Goal: Task Accomplishment & Management: Manage account settings

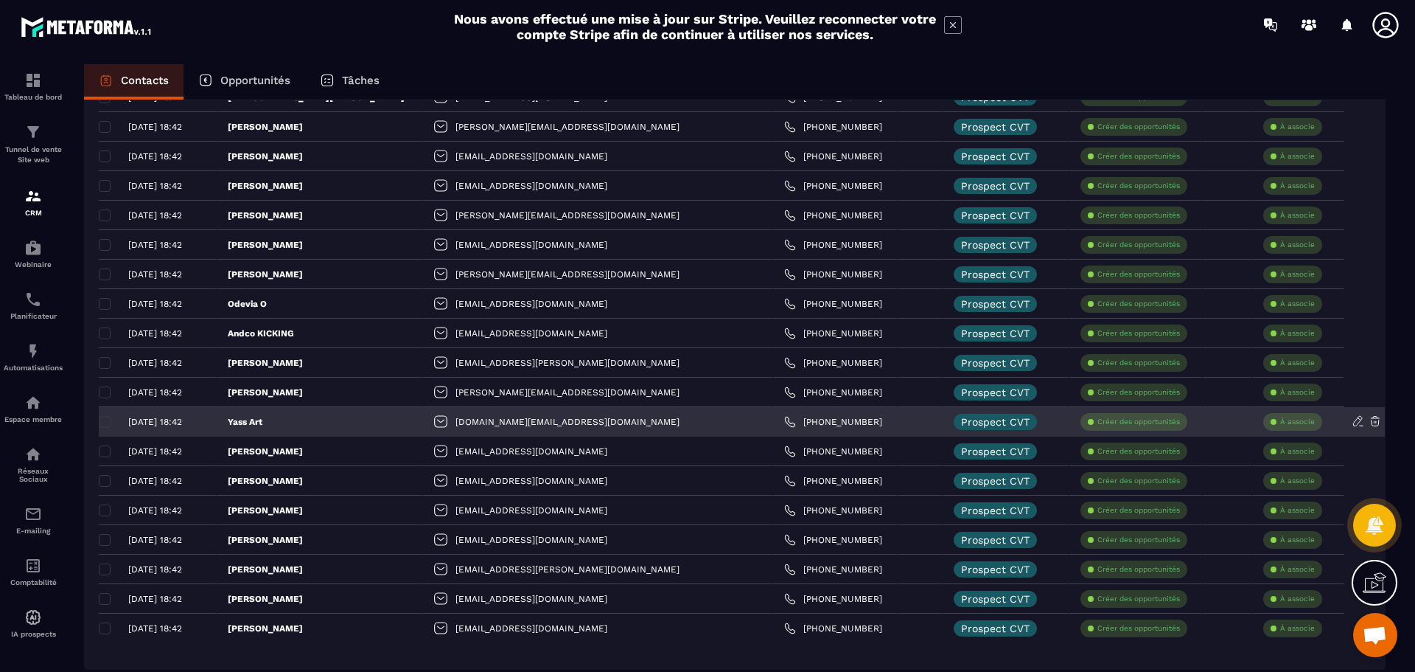
scroll to position [2643, 0]
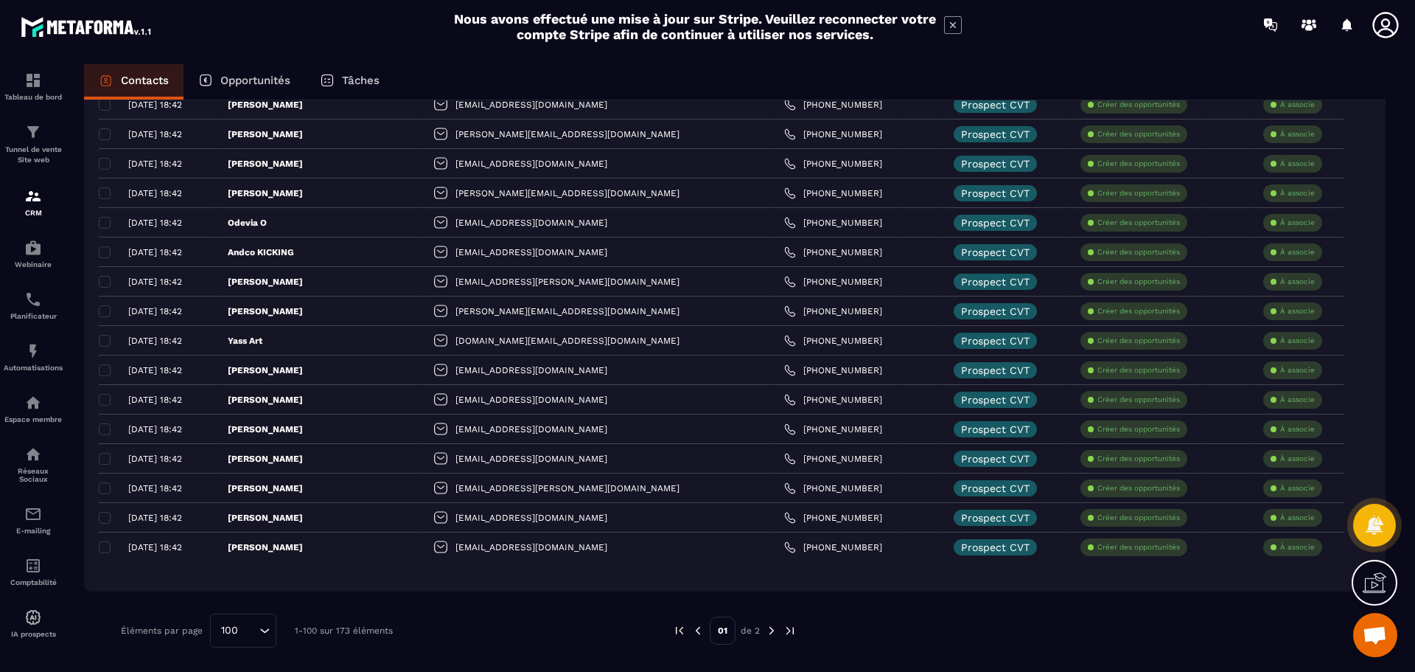
click at [771, 627] on img at bounding box center [771, 630] width 13 height 13
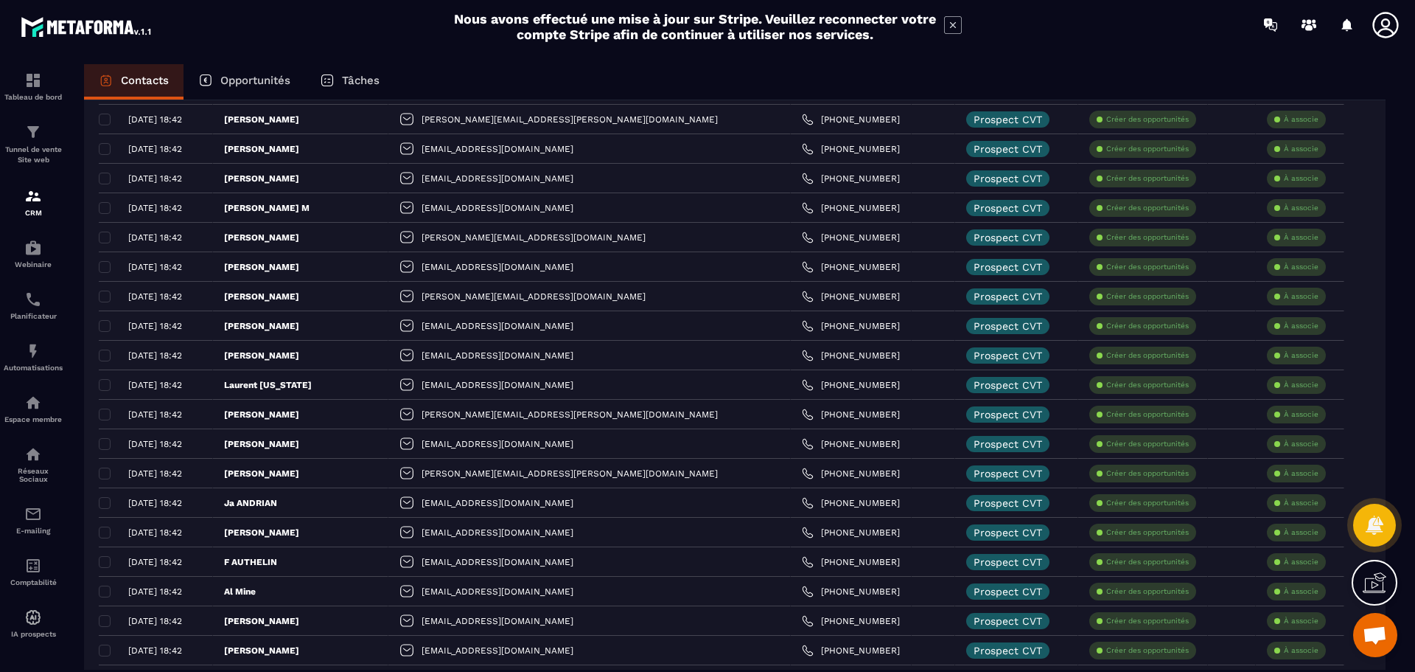
scroll to position [0, 0]
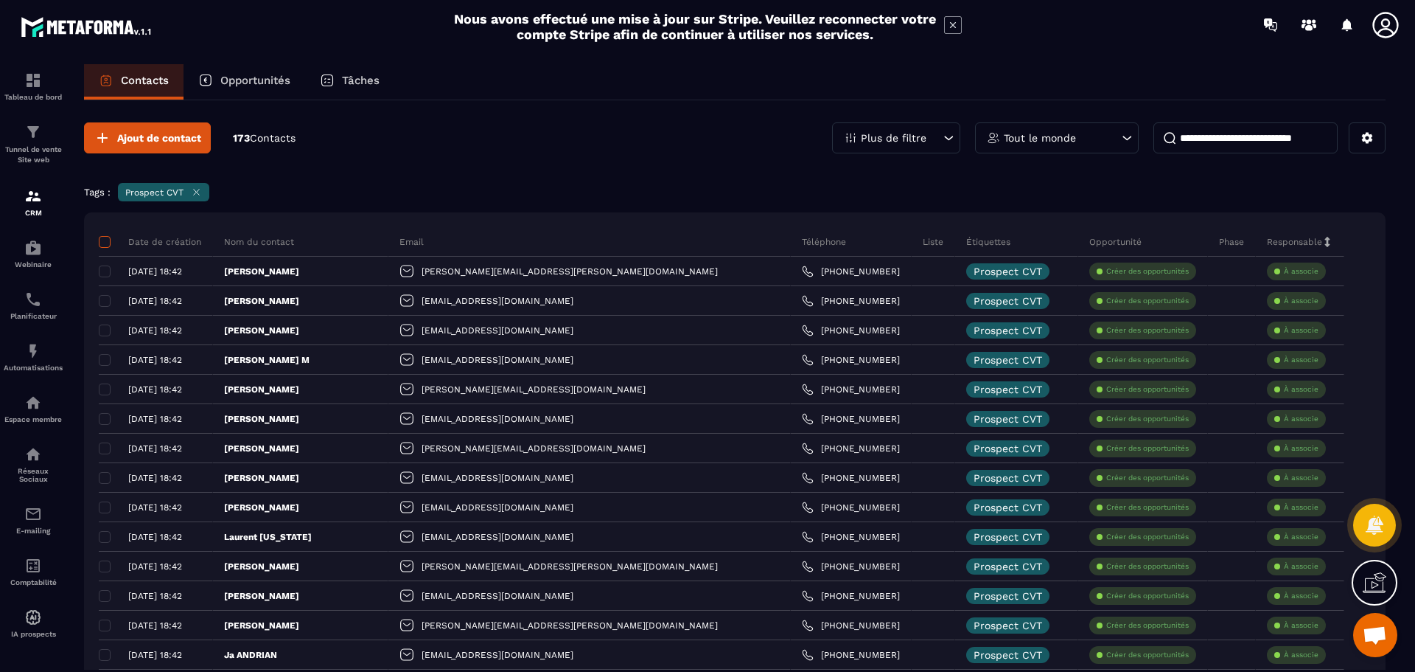
click at [104, 237] on span at bounding box center [105, 242] width 12 height 12
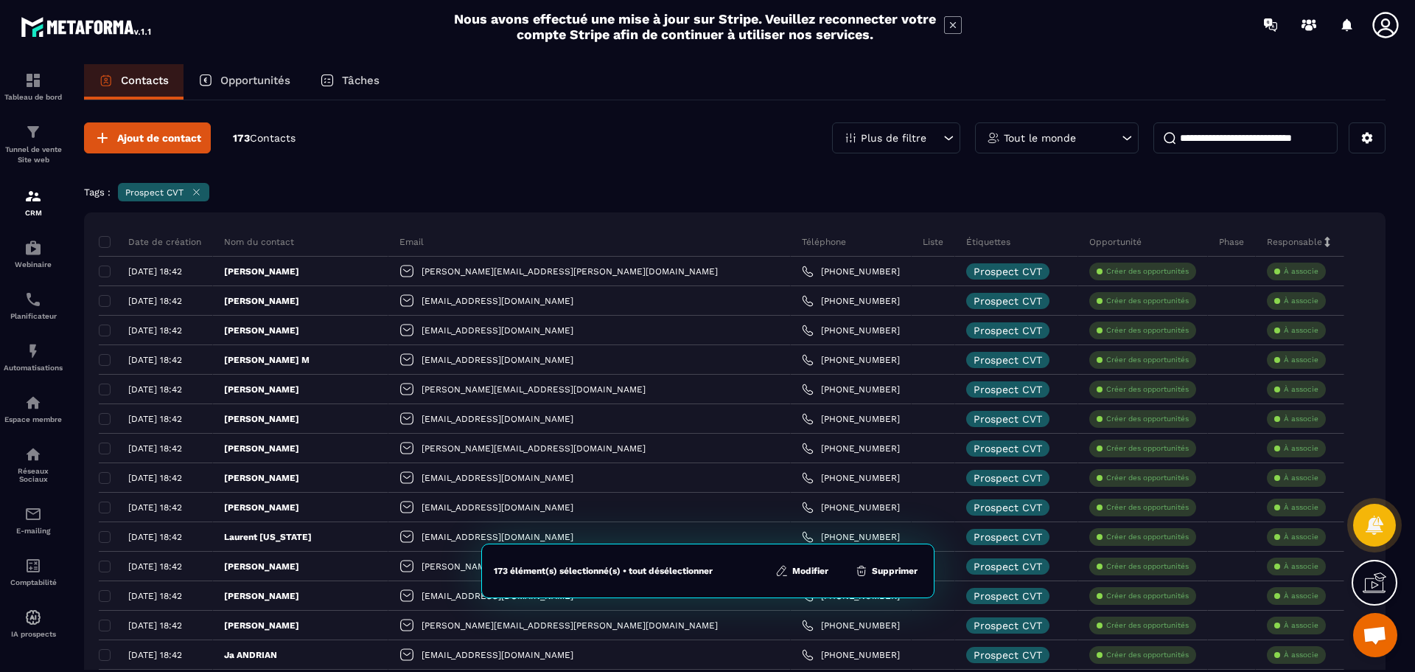
click at [792, 569] on button "Modifier" at bounding box center [802, 570] width 62 height 15
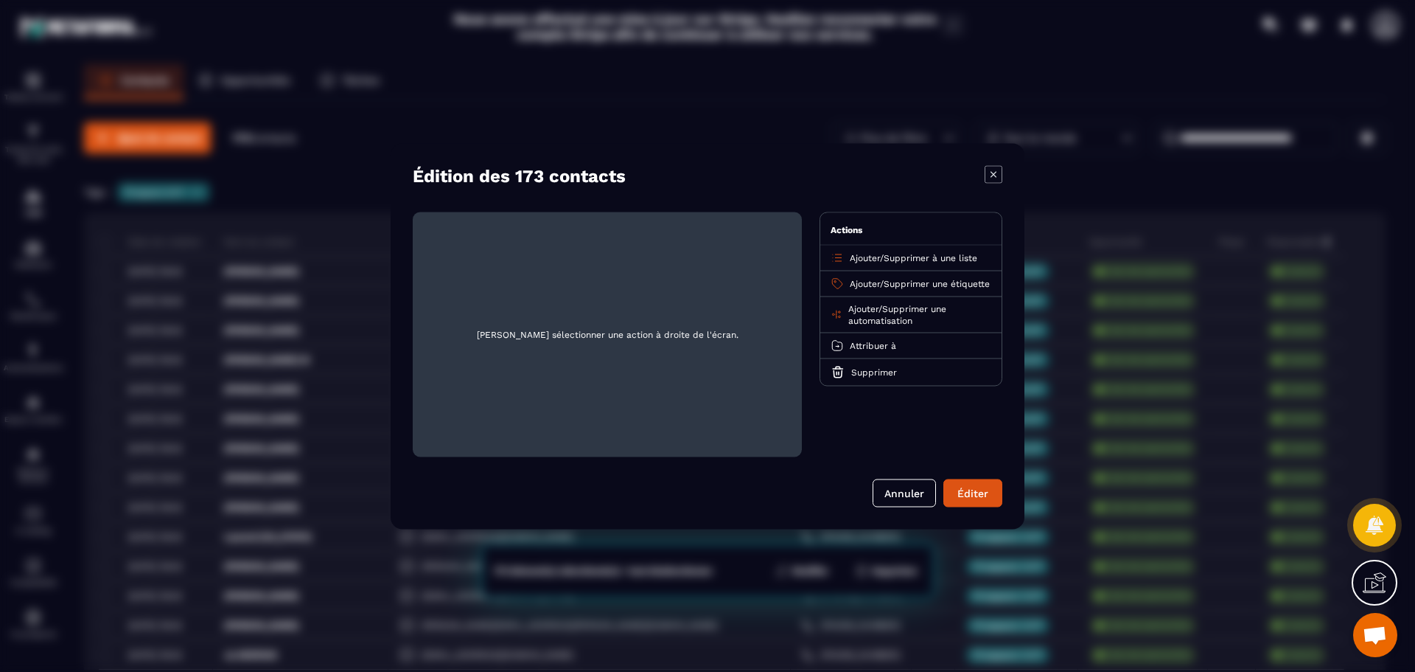
click at [934, 254] on span "Supprimer à une liste" at bounding box center [931, 257] width 94 height 10
click at [885, 316] on p "Prospects CVT" at bounding box center [911, 314] width 130 height 15
click at [511, 226] on span "Supprimer à une liste" at bounding box center [472, 231] width 94 height 10
click at [494, 230] on span "Supprimer à une liste" at bounding box center [472, 231] width 94 height 10
click at [955, 488] on button "Éditer" at bounding box center [973, 492] width 59 height 28
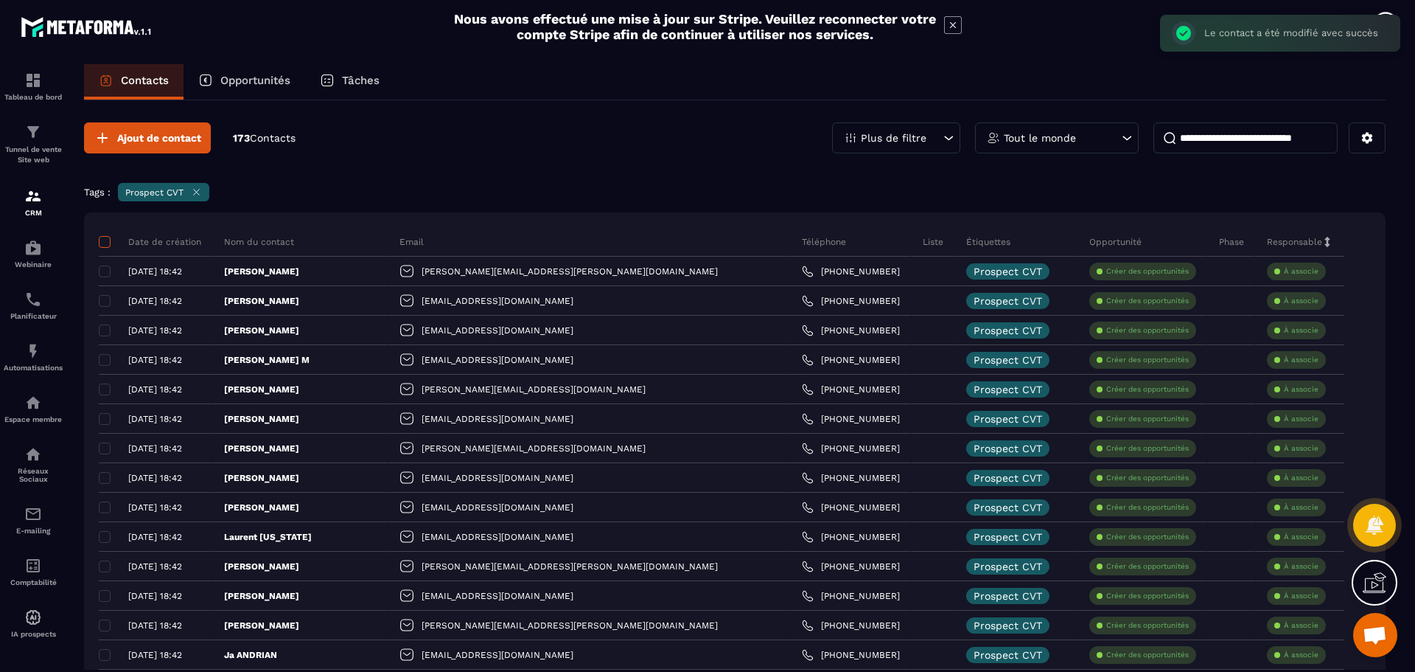
click at [104, 236] on span at bounding box center [105, 242] width 12 height 12
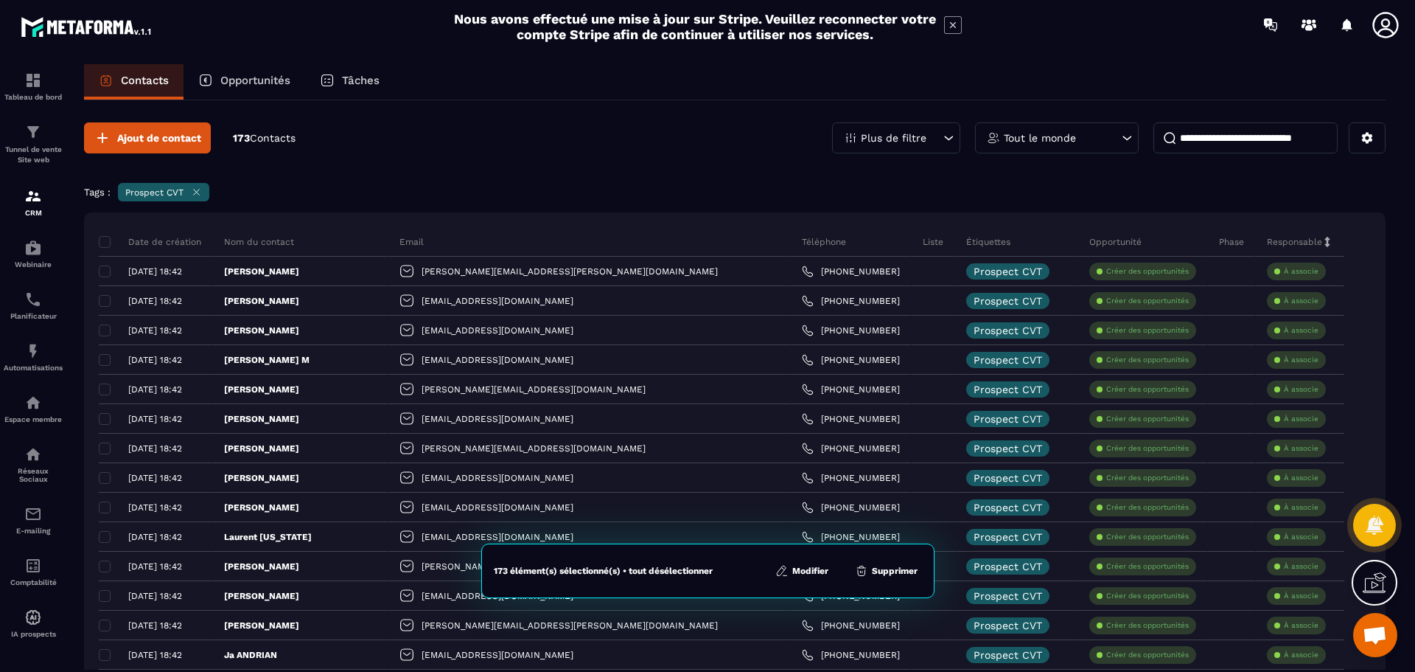
click at [813, 565] on button "Modifier" at bounding box center [802, 570] width 62 height 15
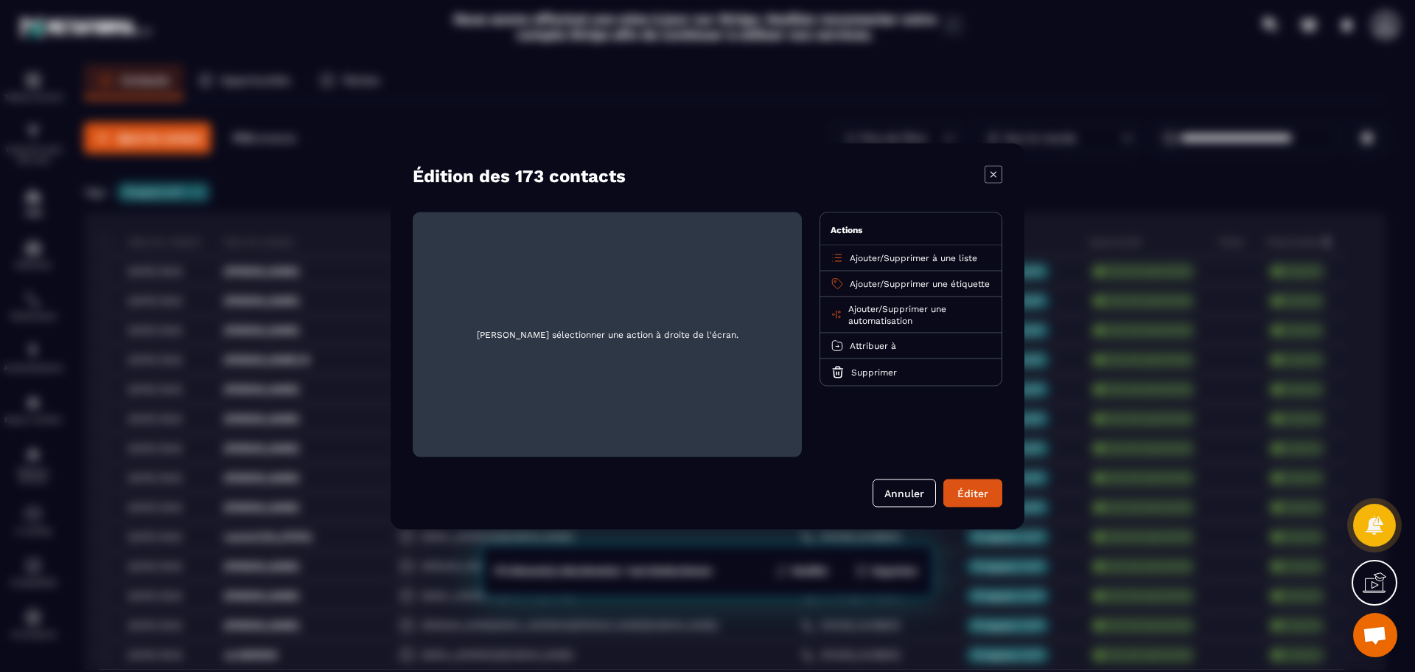
click at [922, 251] on p "Ajouter / Supprimer à une liste" at bounding box center [914, 257] width 128 height 12
click at [922, 257] on span "Supprimer à une liste" at bounding box center [931, 257] width 94 height 10
click at [907, 313] on p "Prospects CVT" at bounding box center [911, 314] width 130 height 15
click at [509, 248] on icon "Modal window" at bounding box center [508, 245] width 11 height 11
click at [495, 269] on span "[PERSON_NAME] sélectionner une action à droite de l'écran." at bounding box center [608, 333] width 366 height 221
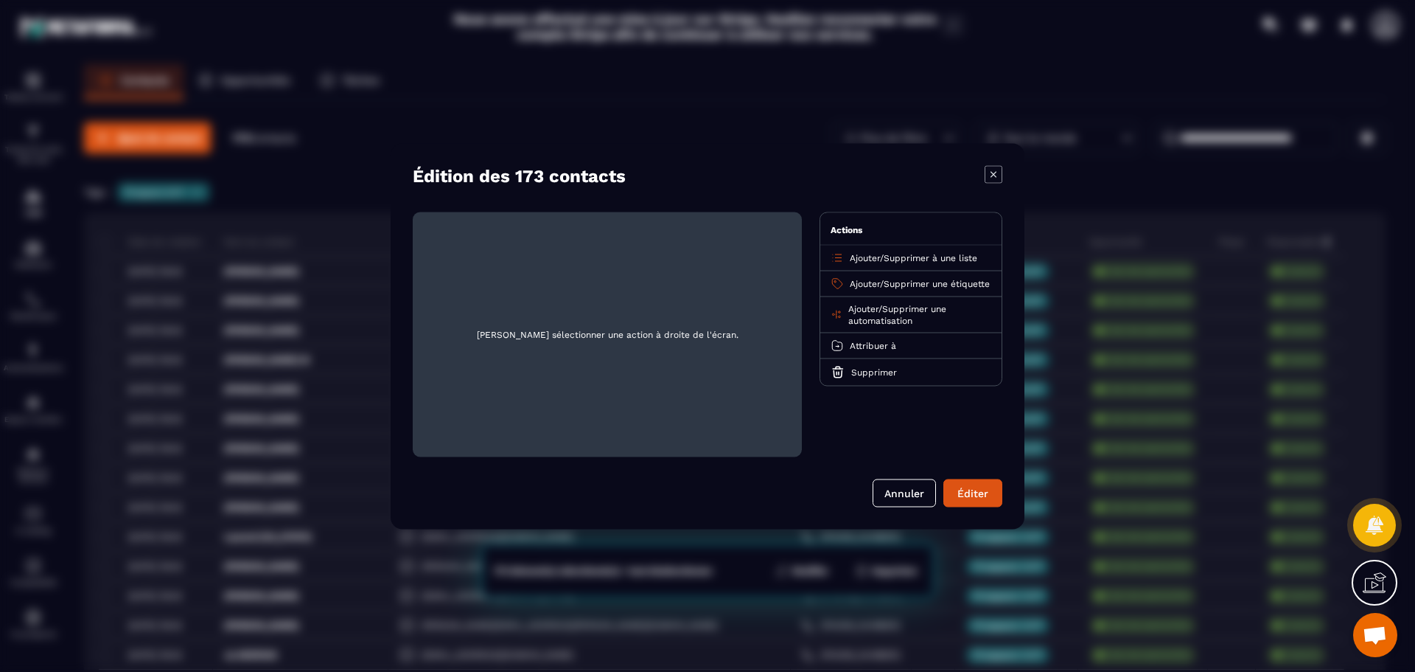
click at [888, 259] on p "Ajouter / Supprimer à une liste" at bounding box center [914, 257] width 128 height 12
click at [846, 249] on div "Ajouter / Supprimer à une liste" at bounding box center [910, 258] width 181 height 26
click at [841, 254] on icon "Modal window" at bounding box center [838, 254] width 7 height 0
click at [722, 381] on span "[PERSON_NAME] sélectionner une action à droite de l'écran." at bounding box center [608, 333] width 366 height 221
click at [882, 262] on p "Ajouter / Supprimer à une liste" at bounding box center [914, 257] width 128 height 12
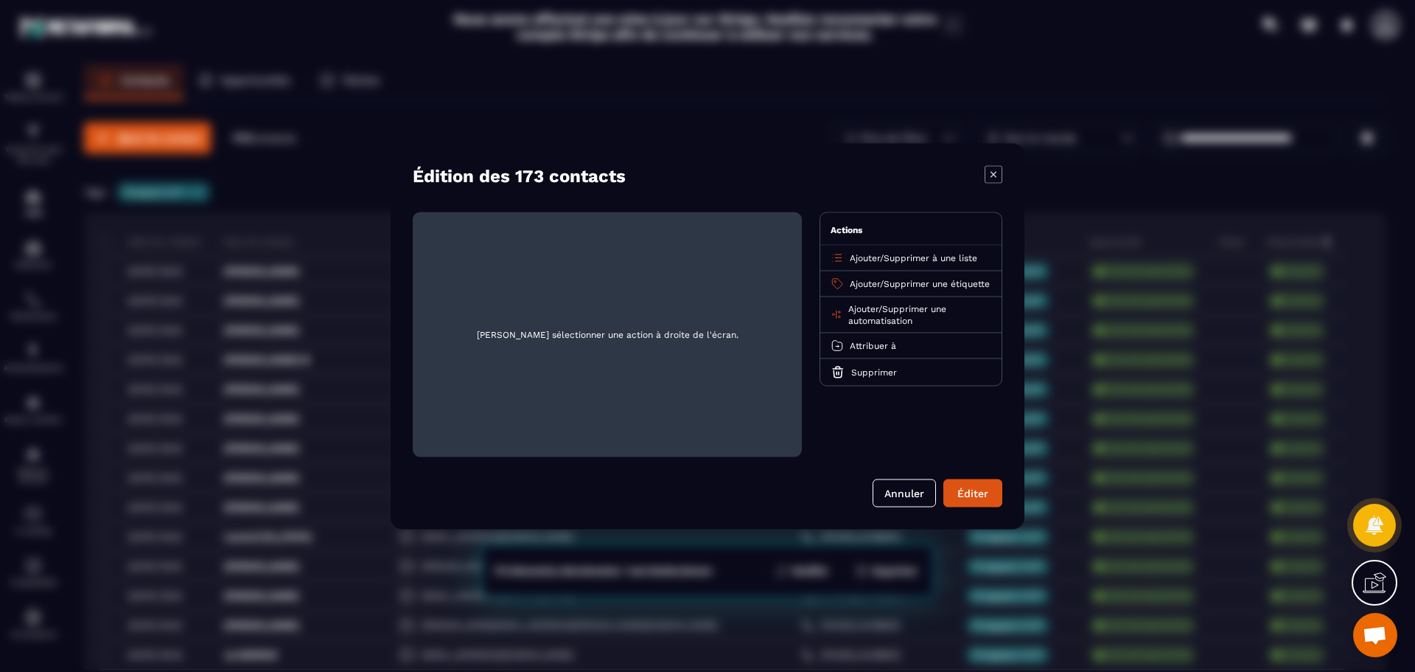
click at [678, 372] on span "[PERSON_NAME] sélectionner une action à droite de l'écran." at bounding box center [608, 333] width 366 height 221
click at [970, 489] on button "Éditer" at bounding box center [973, 492] width 59 height 28
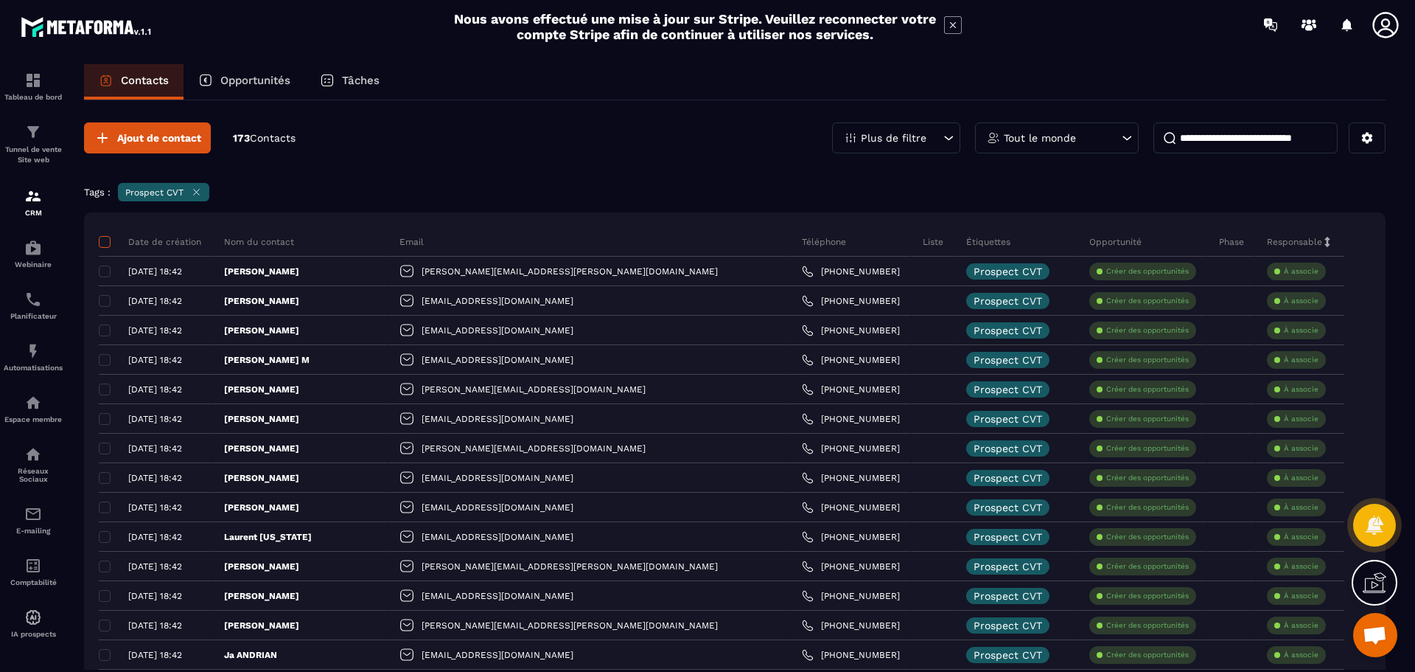
click at [102, 238] on span at bounding box center [105, 242] width 12 height 12
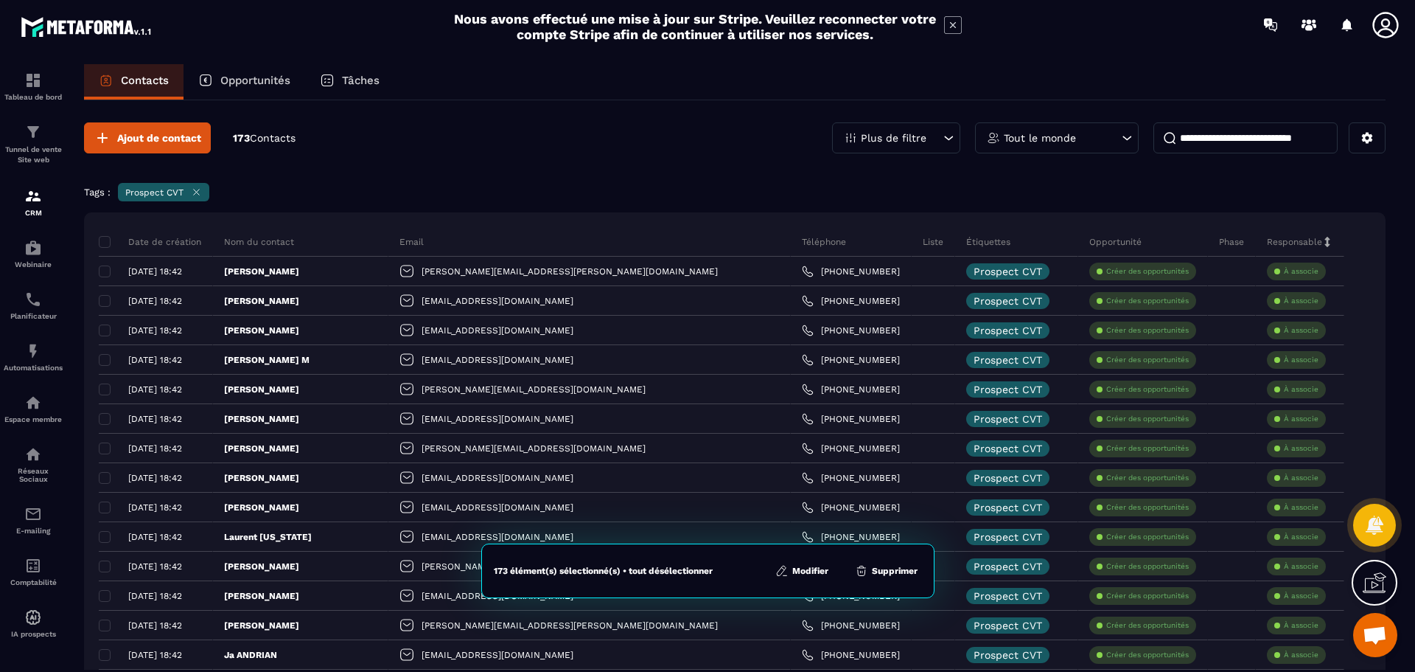
click at [803, 569] on button "Modifier" at bounding box center [802, 570] width 62 height 15
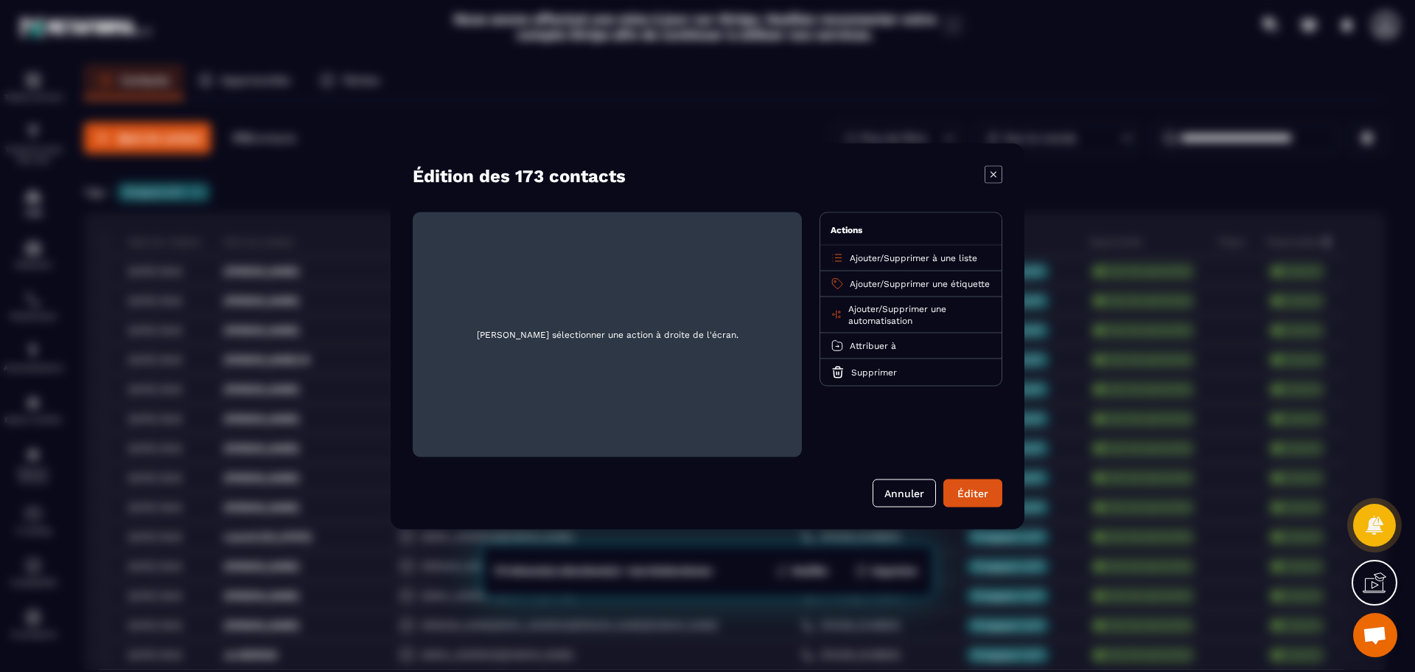
click at [928, 257] on span "Supprimer à une liste" at bounding box center [931, 257] width 94 height 10
click at [876, 310] on p "Prospects CVT" at bounding box center [911, 314] width 130 height 15
click at [980, 491] on button "Éditer" at bounding box center [973, 492] width 59 height 28
